Goal: Transaction & Acquisition: Download file/media

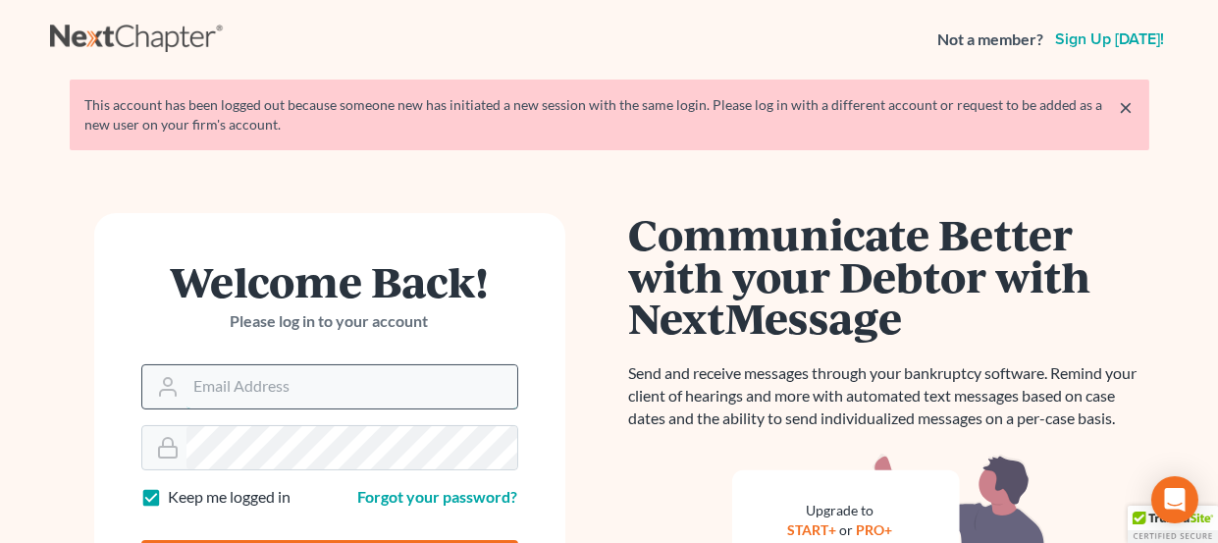
click at [269, 380] on input "Email Address" at bounding box center [352, 386] width 331 height 43
click at [243, 388] on input "Email Address" at bounding box center [352, 386] width 331 height 43
type input "mgoodin@glfok.com"
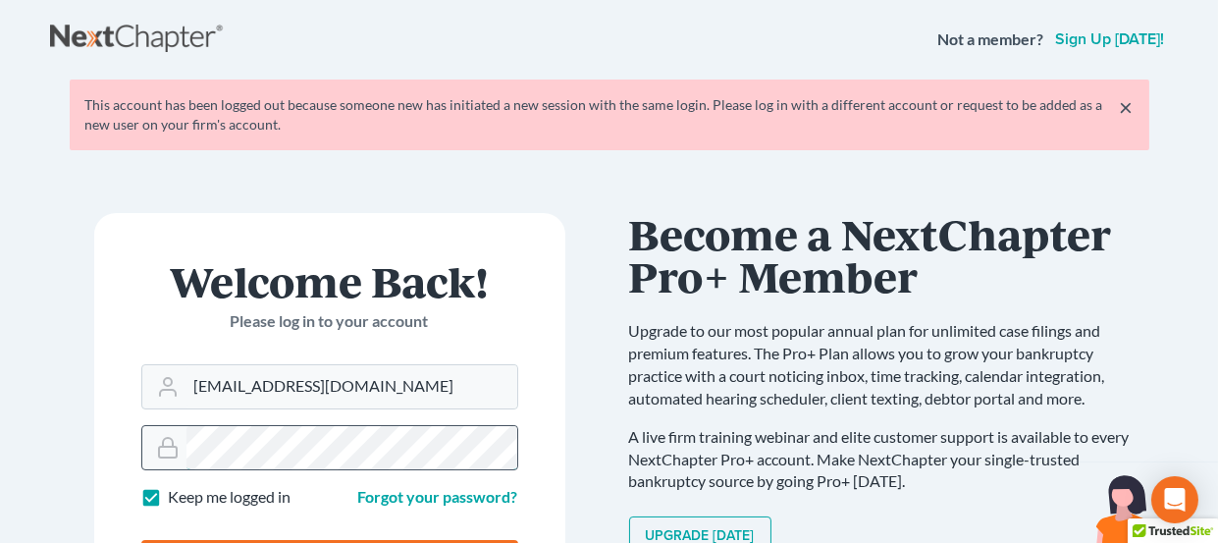
type input "Thinking..."
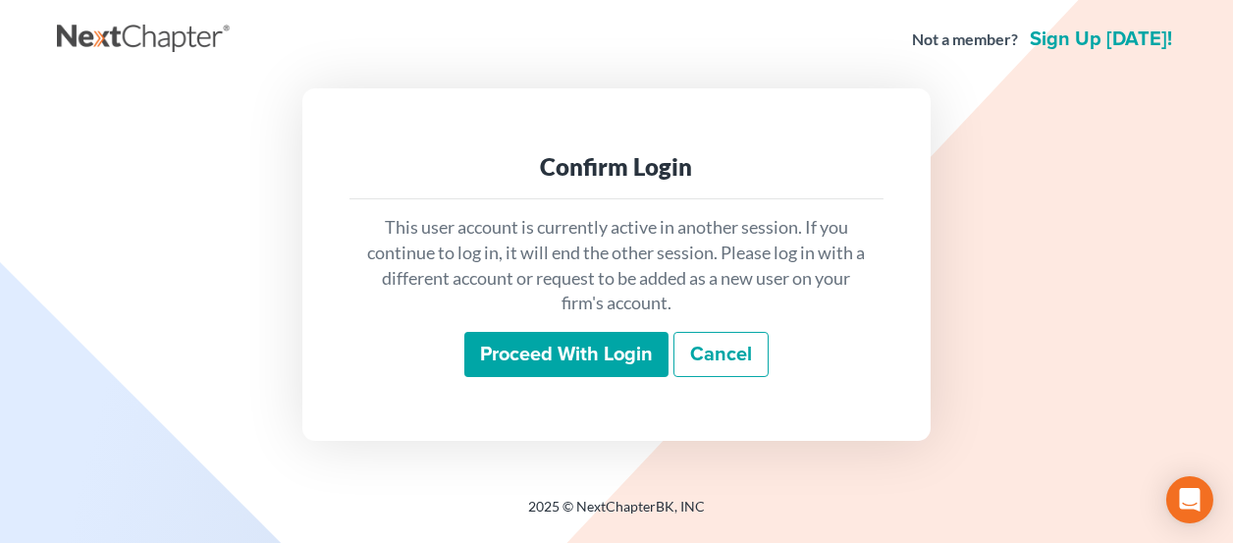
drag, startPoint x: 552, startPoint y: 358, endPoint x: 629, endPoint y: 171, distance: 202.9
click at [553, 358] on input "Proceed with login" at bounding box center [566, 354] width 204 height 45
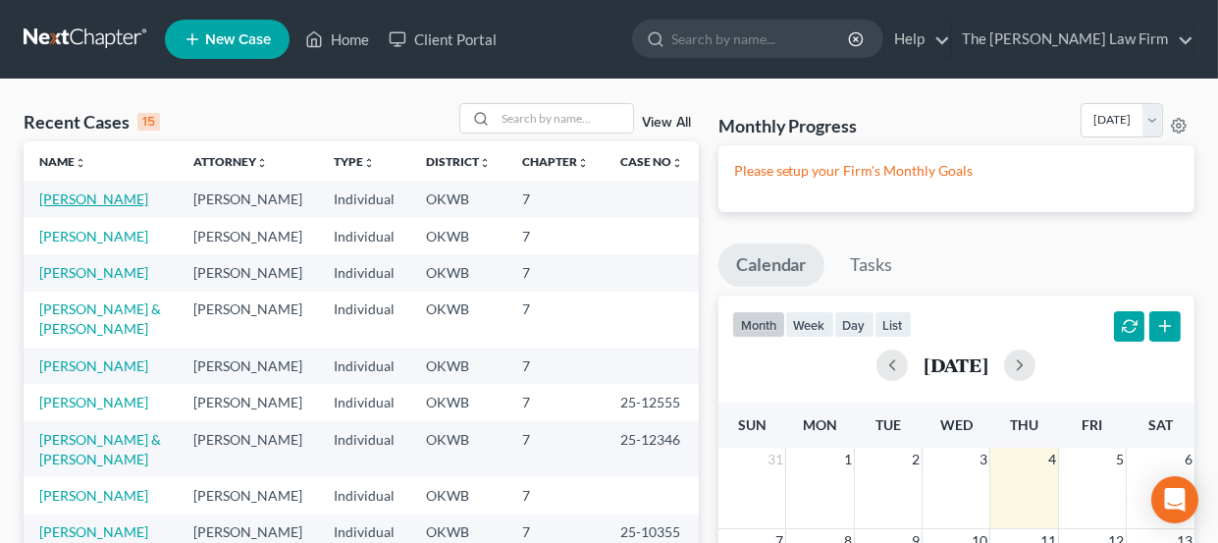
click at [93, 194] on link "Hart, Sherry" at bounding box center [93, 198] width 109 height 17
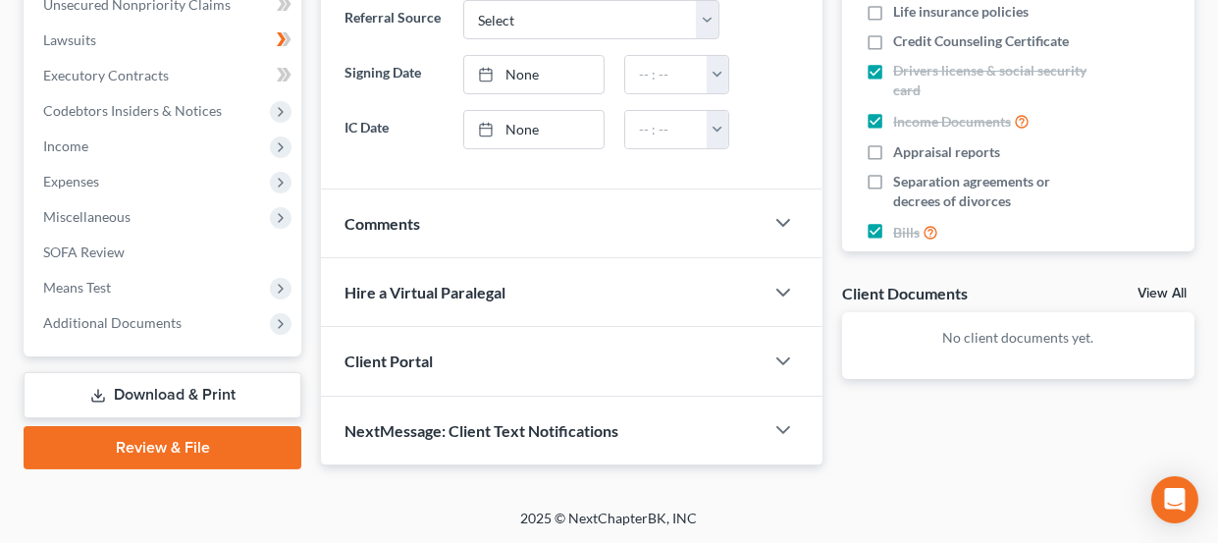
click at [138, 380] on link "Download & Print" at bounding box center [163, 395] width 278 height 46
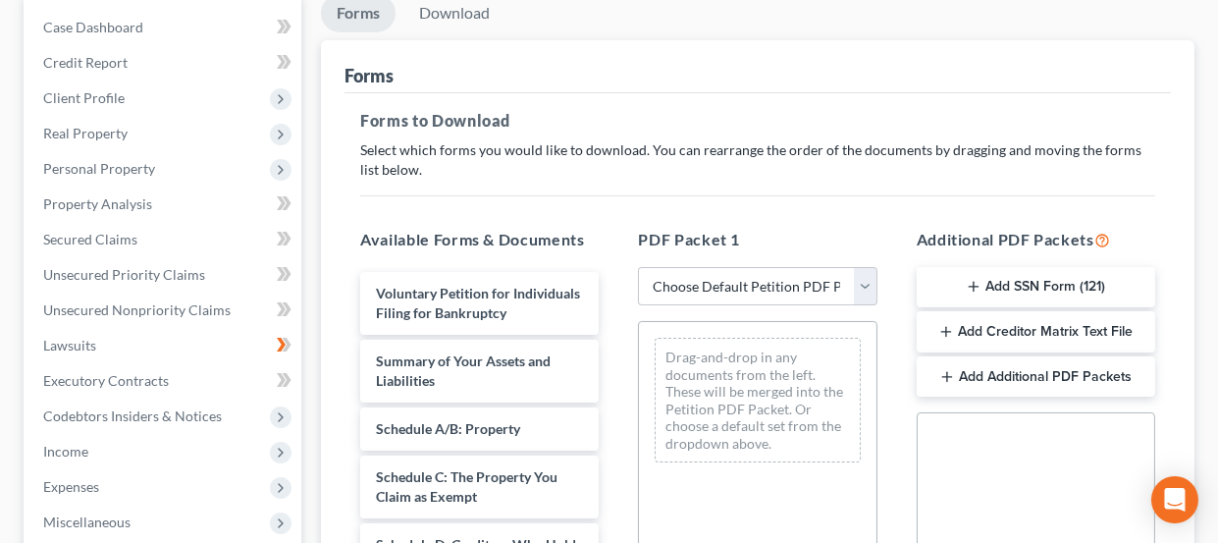
scroll to position [195, 0]
drag, startPoint x: 869, startPoint y: 279, endPoint x: 851, endPoint y: 303, distance: 30.2
click at [869, 279] on select "Choose Default Petition PDF Packet Complete Bankruptcy Petition (all forms and …" at bounding box center [757, 285] width 239 height 39
select select "0"
click at [638, 266] on select "Choose Default Petition PDF Packet Complete Bankruptcy Petition (all forms and …" at bounding box center [757, 285] width 239 height 39
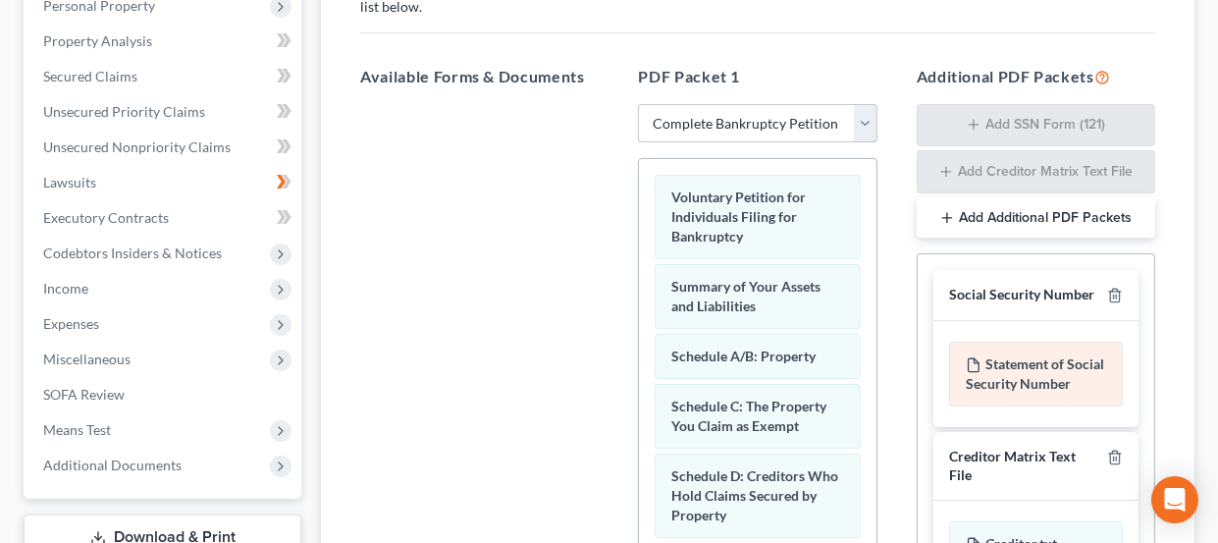
scroll to position [392, 0]
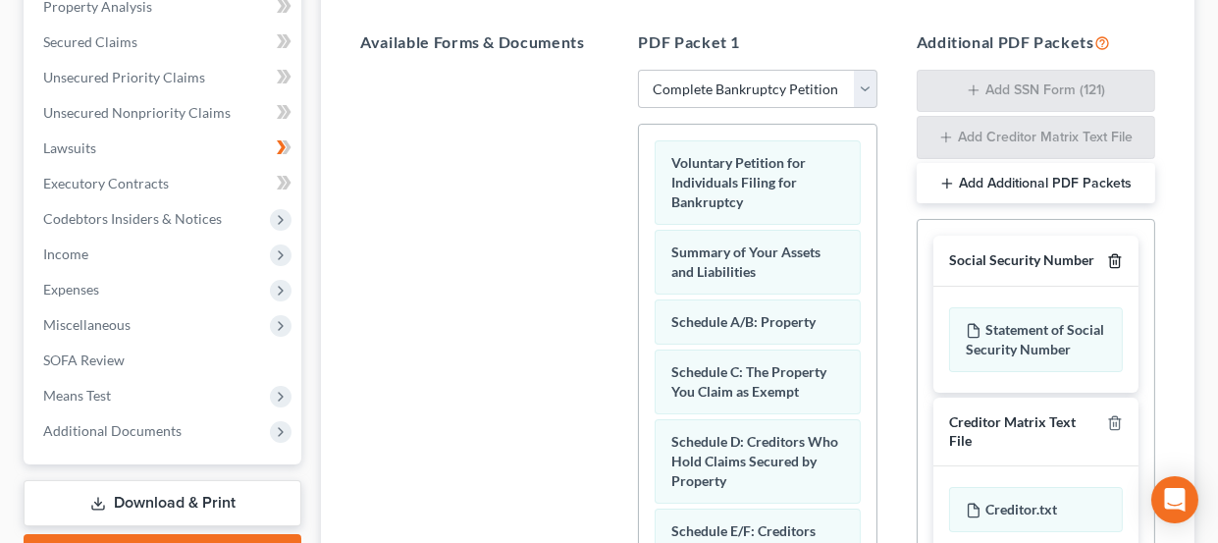
click at [1115, 264] on icon "button" at bounding box center [1115, 261] width 16 height 16
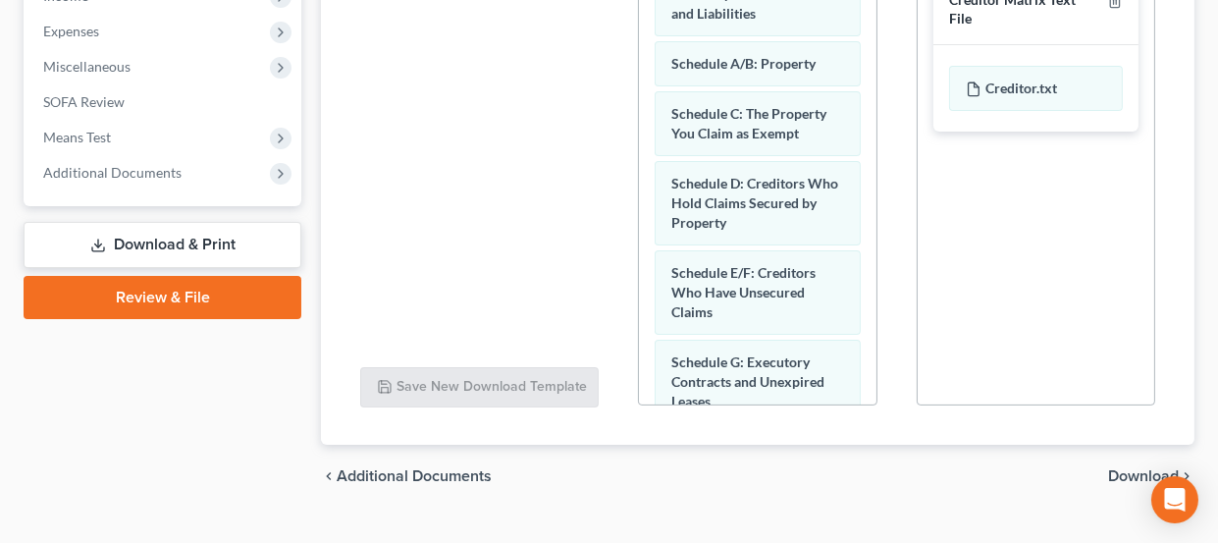
scroll to position [688, 0]
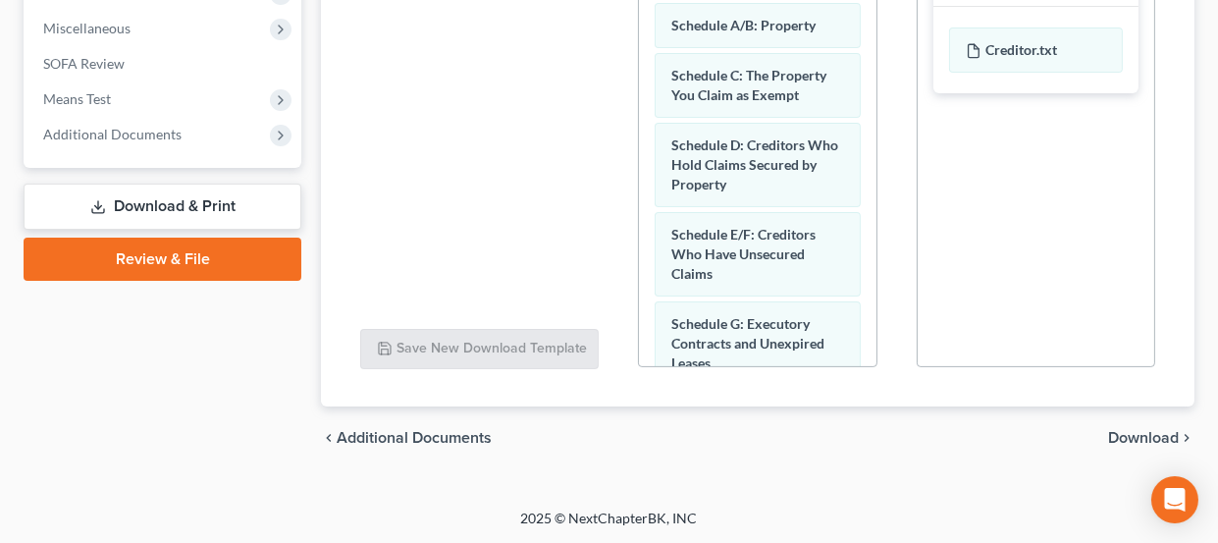
click at [1147, 437] on span "Download" at bounding box center [1143, 438] width 71 height 16
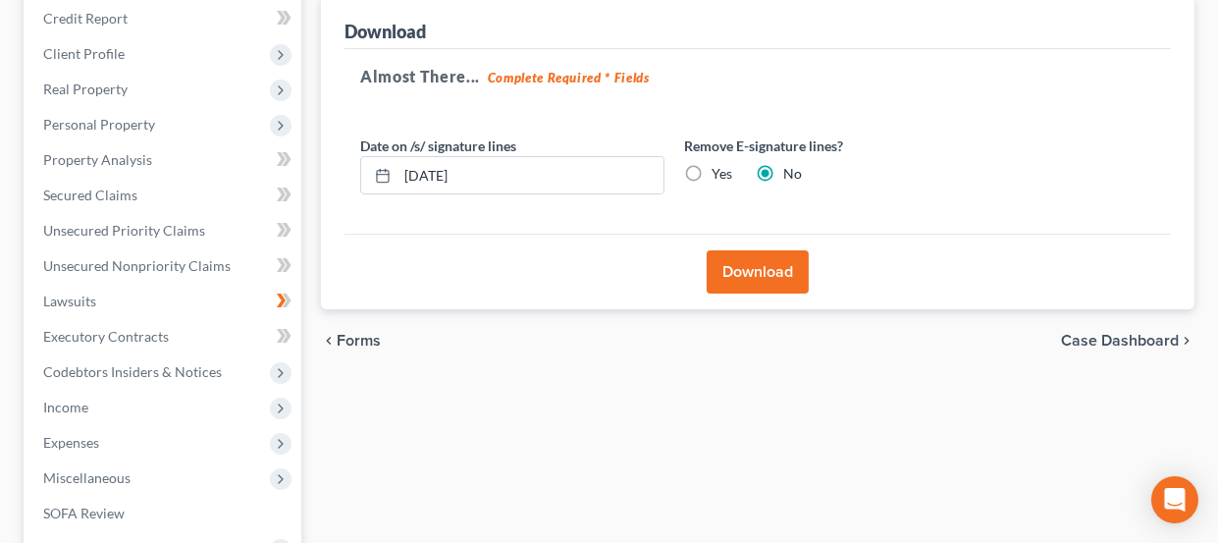
scroll to position [205, 0]
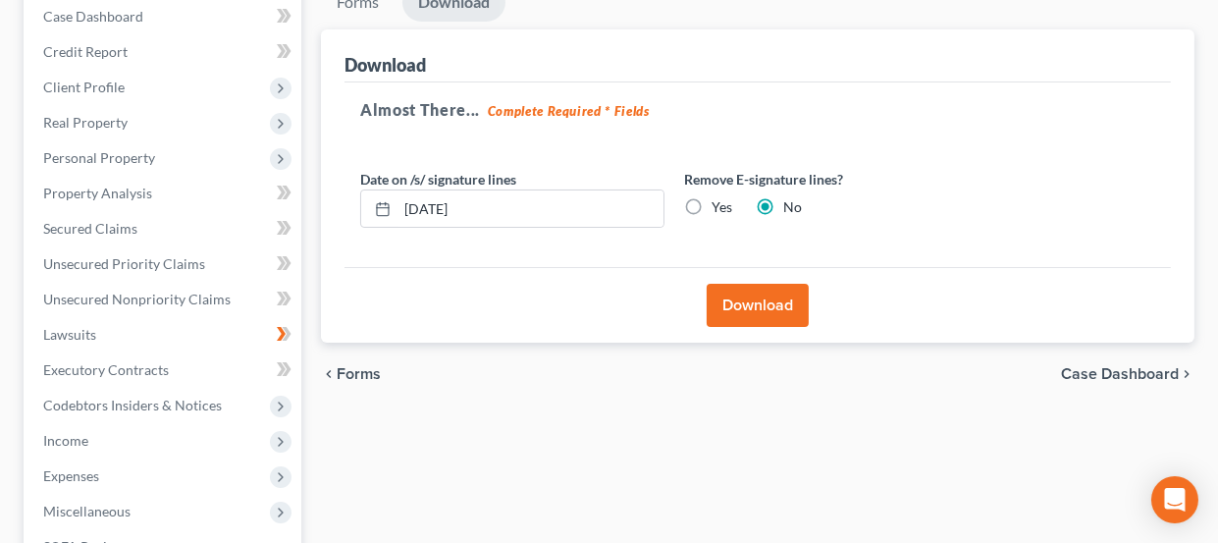
click at [712, 201] on label "Yes" at bounding box center [722, 207] width 21 height 20
click at [720, 201] on input "Yes" at bounding box center [726, 203] width 13 height 13
radio input "true"
radio input "false"
drag, startPoint x: 517, startPoint y: 223, endPoint x: 353, endPoint y: 218, distance: 164.0
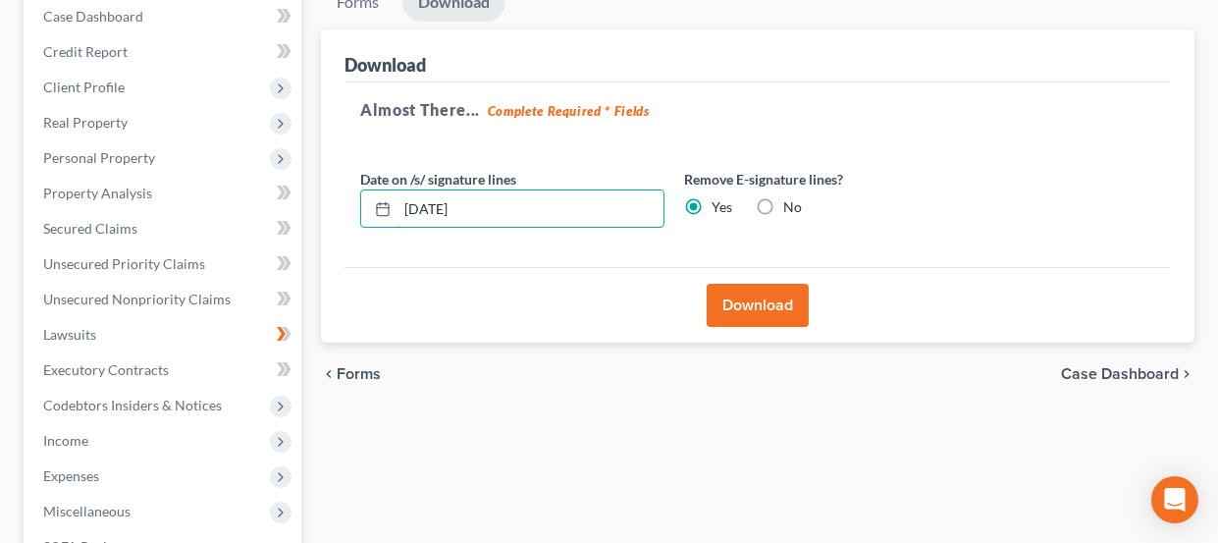
click at [353, 218] on div "Date on /s/ signature lines 09/04/2025" at bounding box center [512, 199] width 324 height 60
click at [774, 305] on button "Download" at bounding box center [758, 305] width 102 height 43
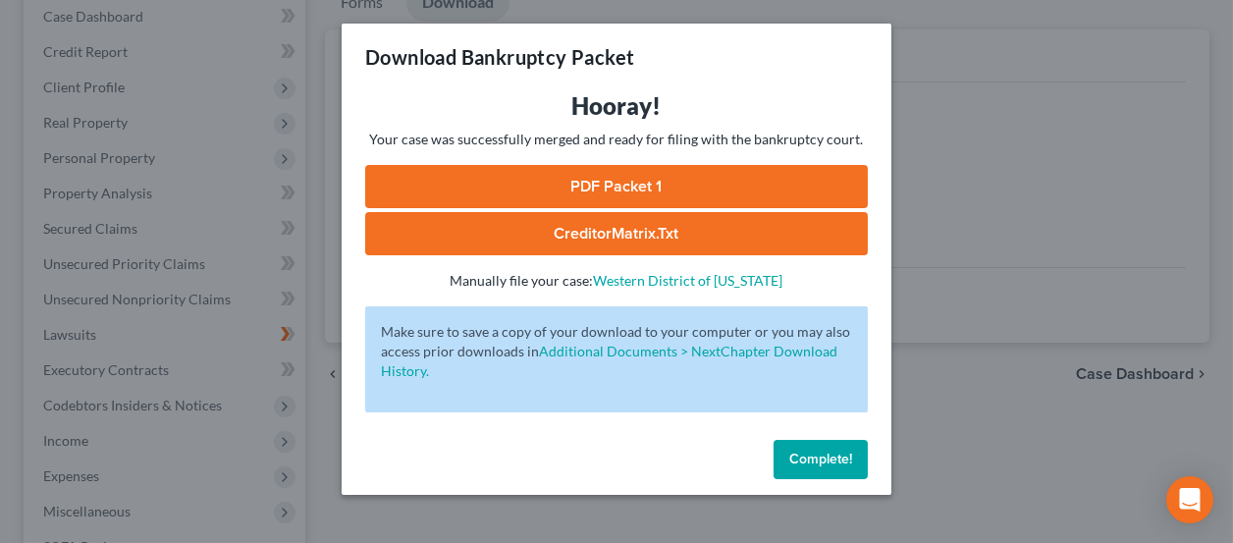
click at [639, 178] on link "PDF Packet 1" at bounding box center [616, 186] width 503 height 43
click at [830, 455] on span "Complete!" at bounding box center [820, 459] width 63 height 17
